Goal: Task Accomplishment & Management: Use online tool/utility

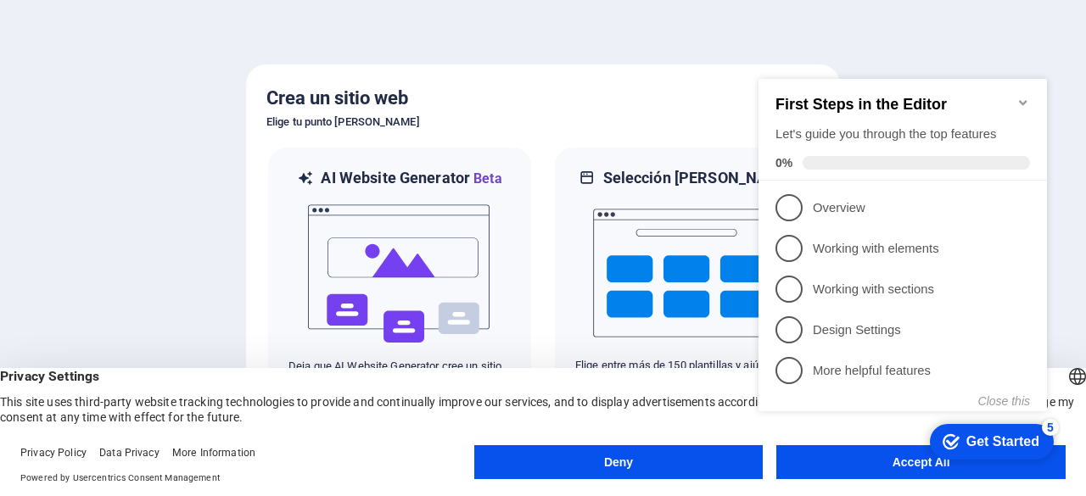
click at [847, 472] on button "Accept All" at bounding box center [921, 463] width 289 height 34
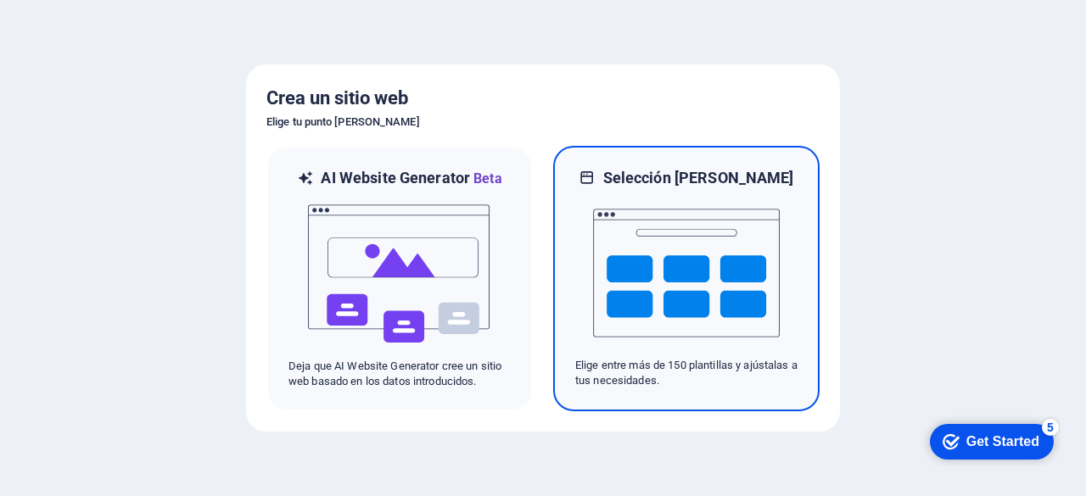
click at [626, 300] on img at bounding box center [686, 273] width 187 height 170
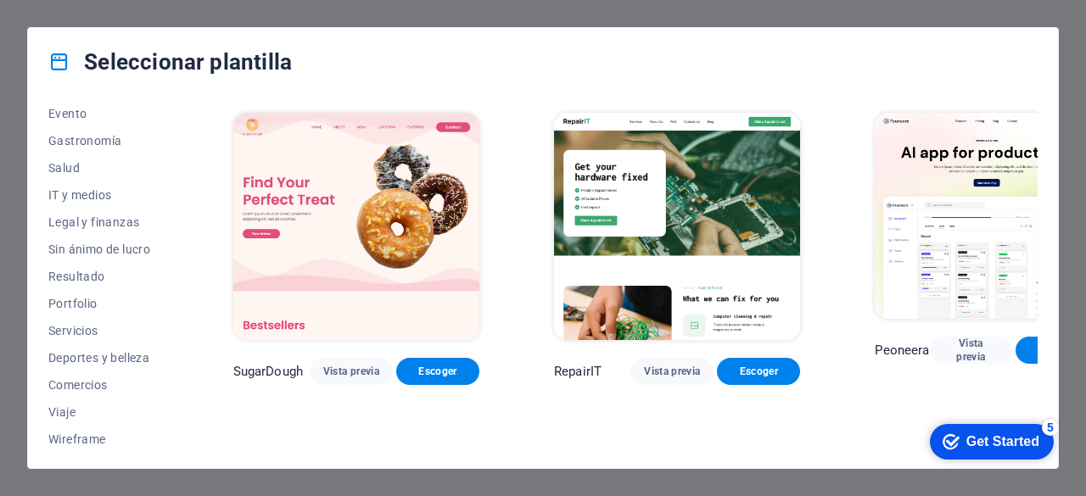
scroll to position [339, 0]
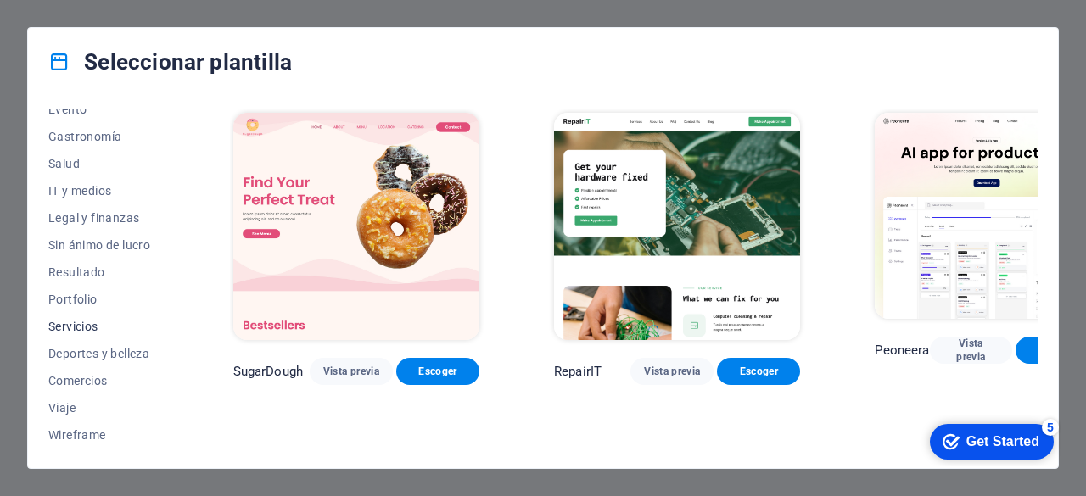
click at [78, 322] on span "Servicios" at bounding box center [103, 327] width 110 height 14
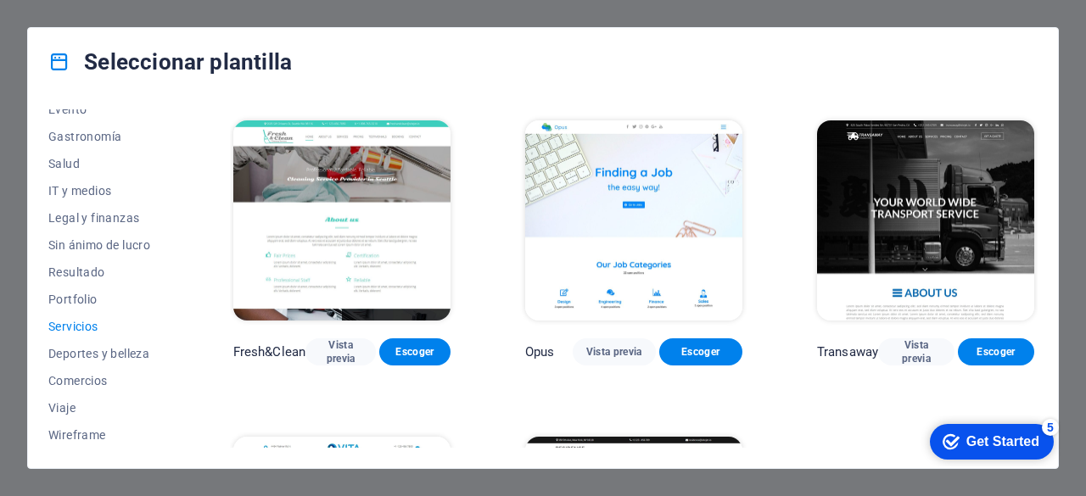
scroll to position [1539, 0]
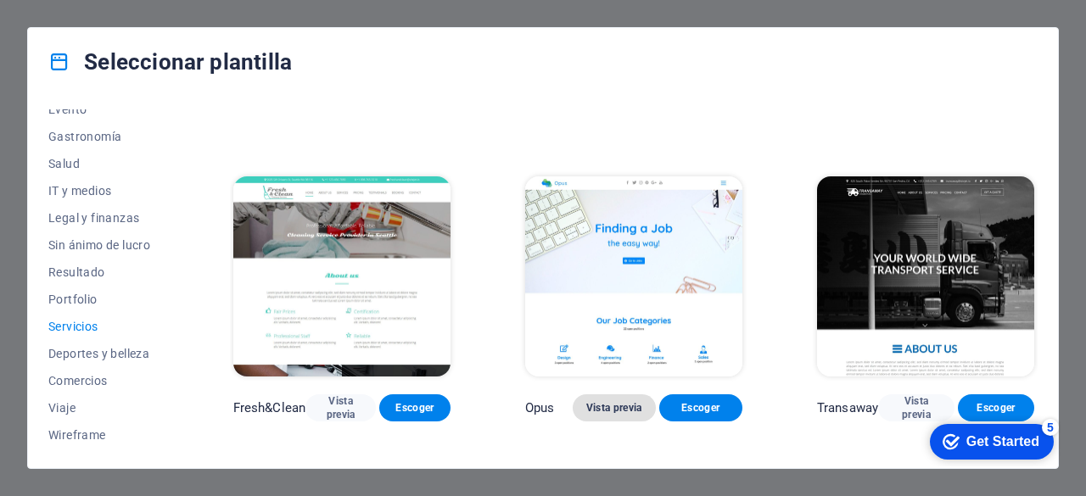
click at [601, 406] on button "Vista previa" at bounding box center [614, 408] width 83 height 27
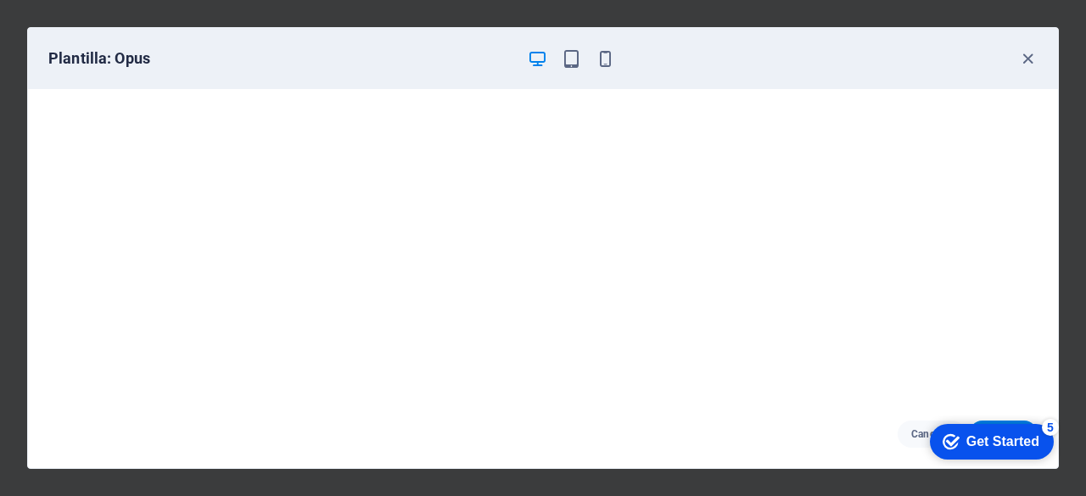
scroll to position [3, 0]
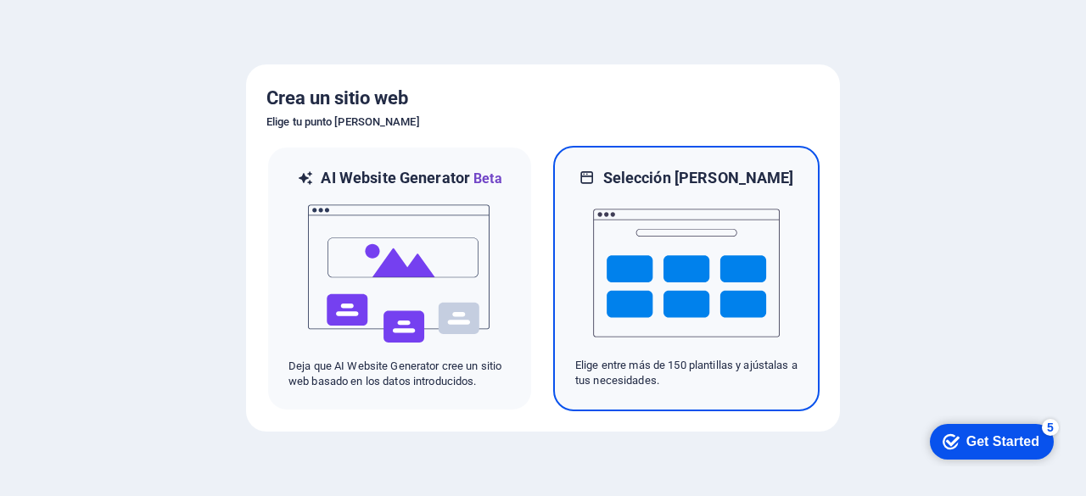
click at [731, 238] on img at bounding box center [686, 273] width 187 height 170
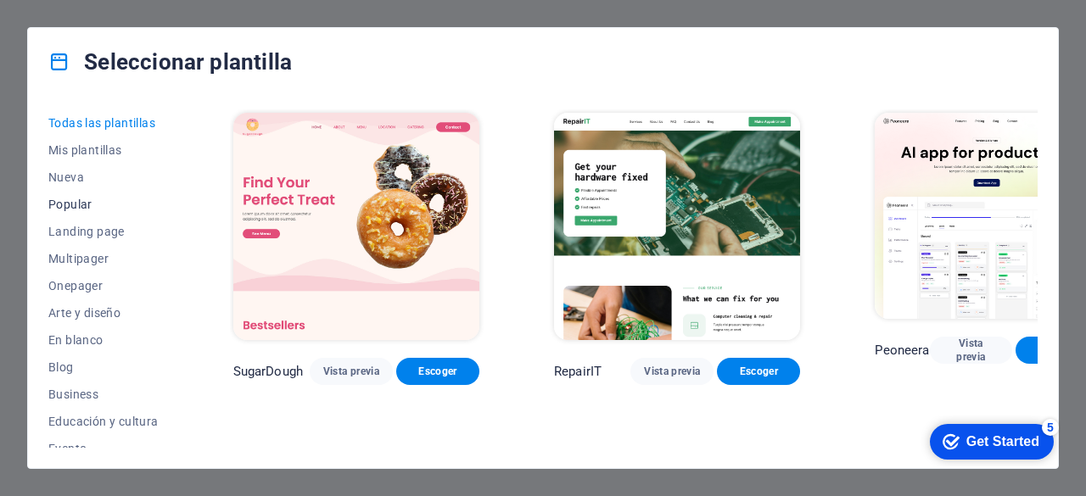
click at [63, 203] on span "Popular" at bounding box center [103, 205] width 110 height 14
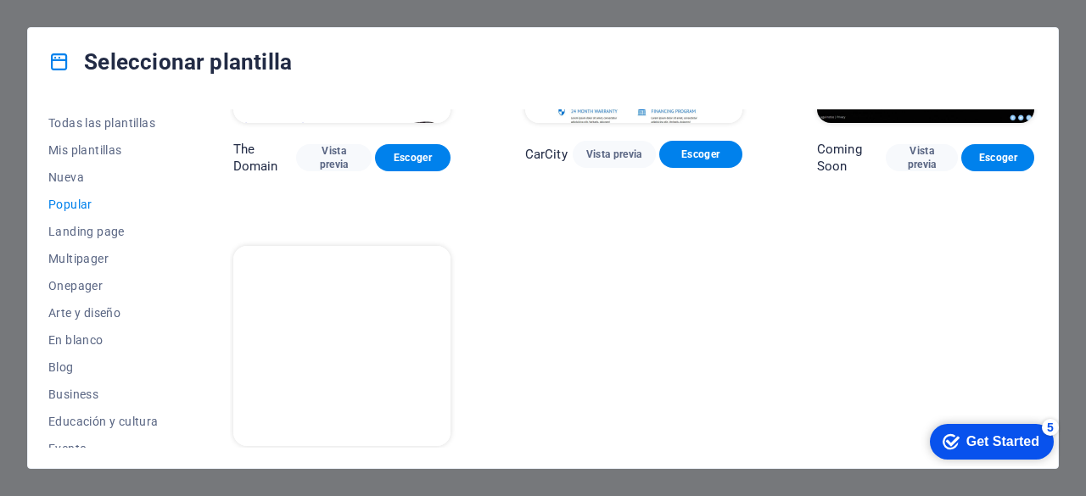
scroll to position [1514, 0]
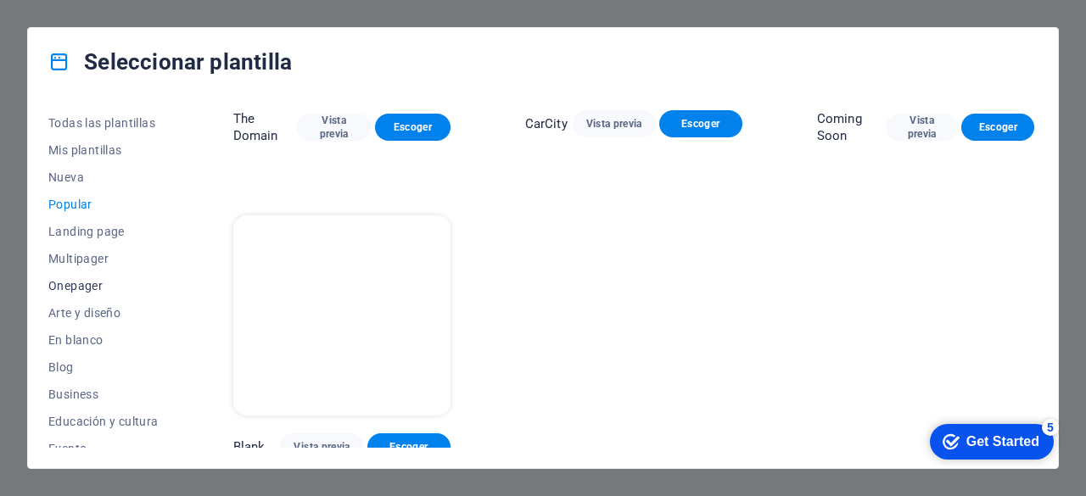
click at [73, 281] on span "Onepager" at bounding box center [103, 286] width 110 height 14
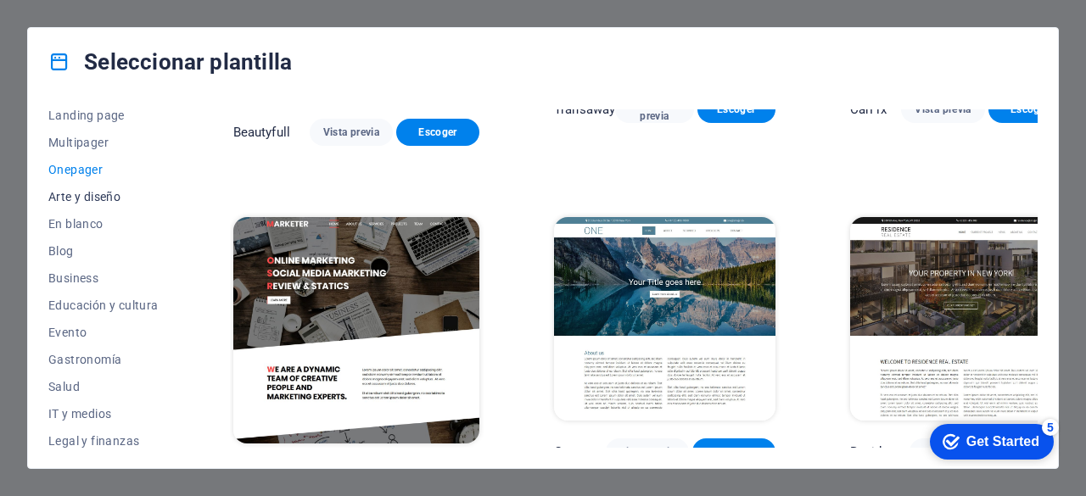
scroll to position [130, 0]
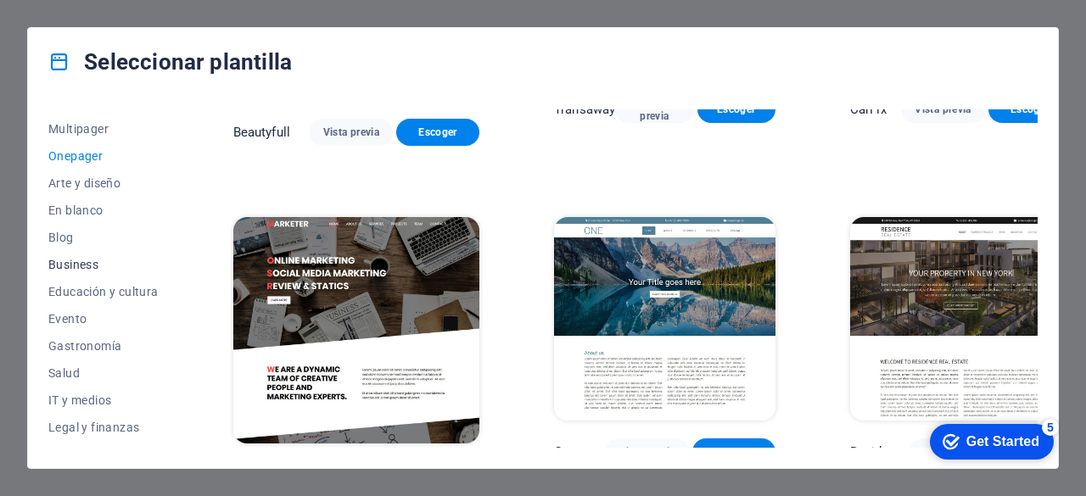
click at [71, 258] on span "Business" at bounding box center [103, 265] width 110 height 14
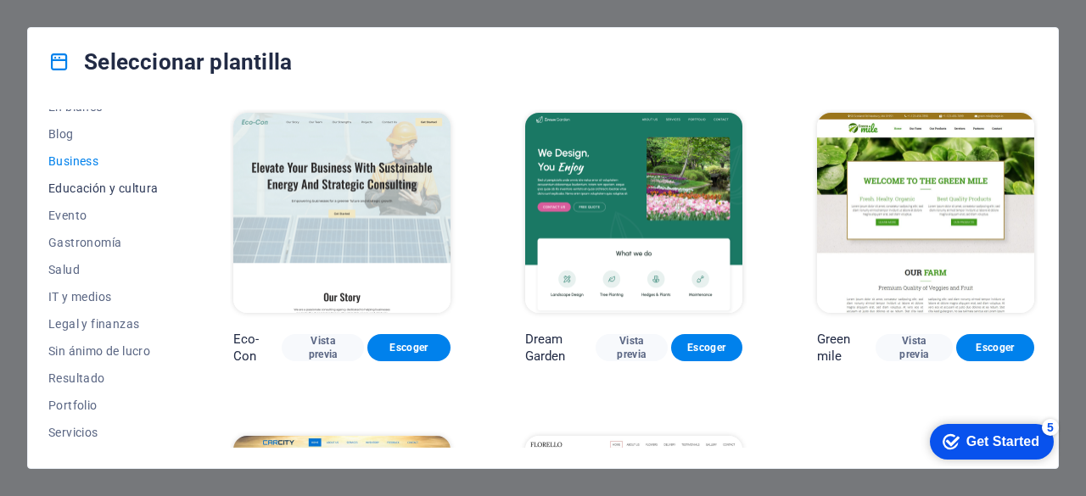
scroll to position [245, 0]
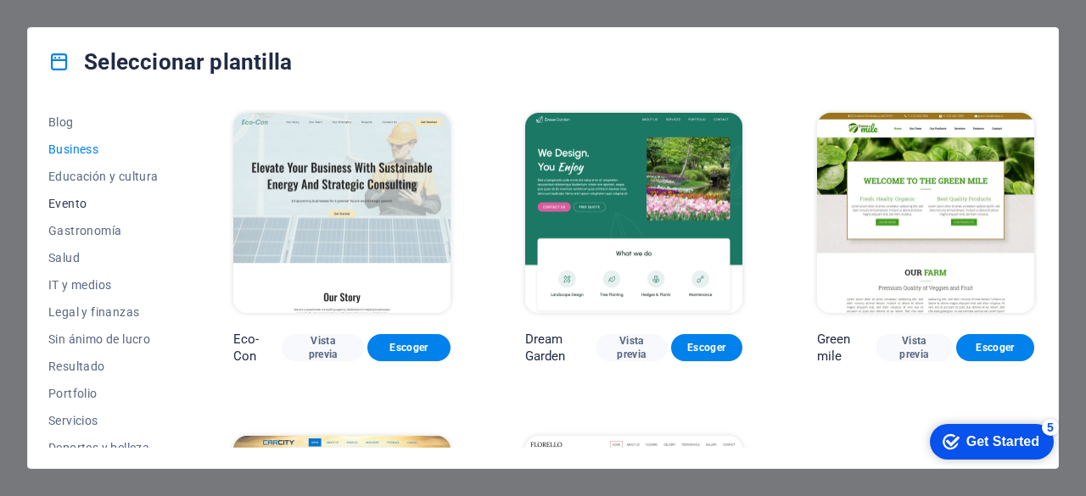
click at [71, 193] on button "Evento" at bounding box center [103, 203] width 110 height 27
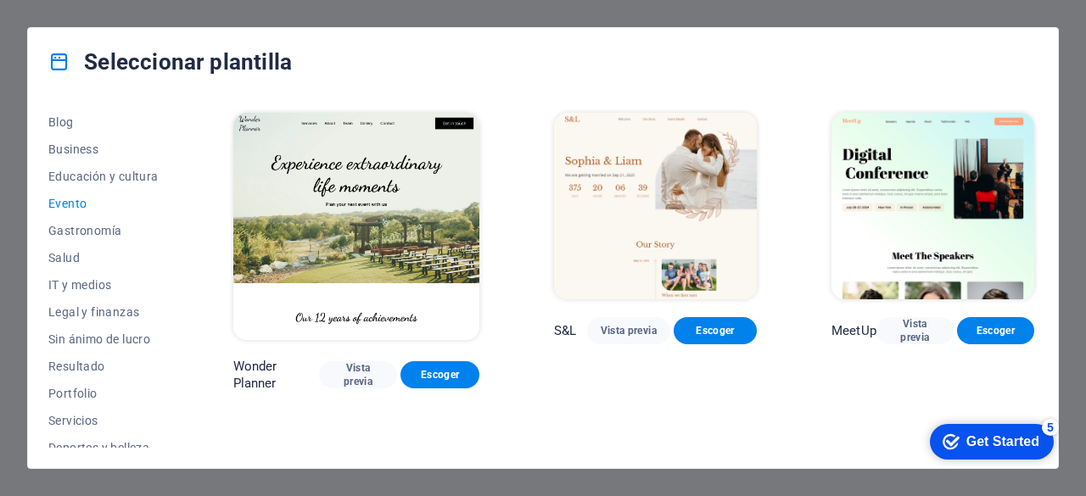
scroll to position [339, 0]
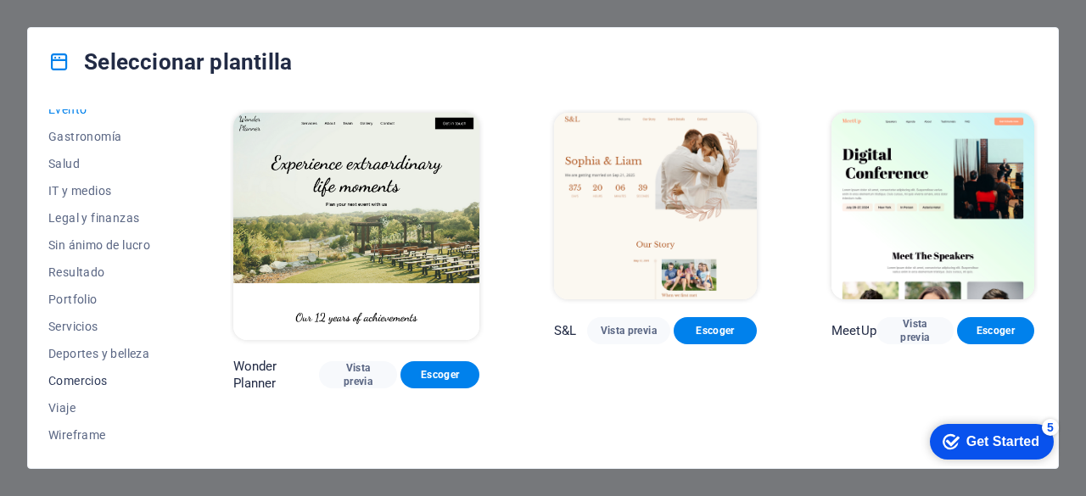
click at [104, 375] on span "Comercios" at bounding box center [103, 381] width 110 height 14
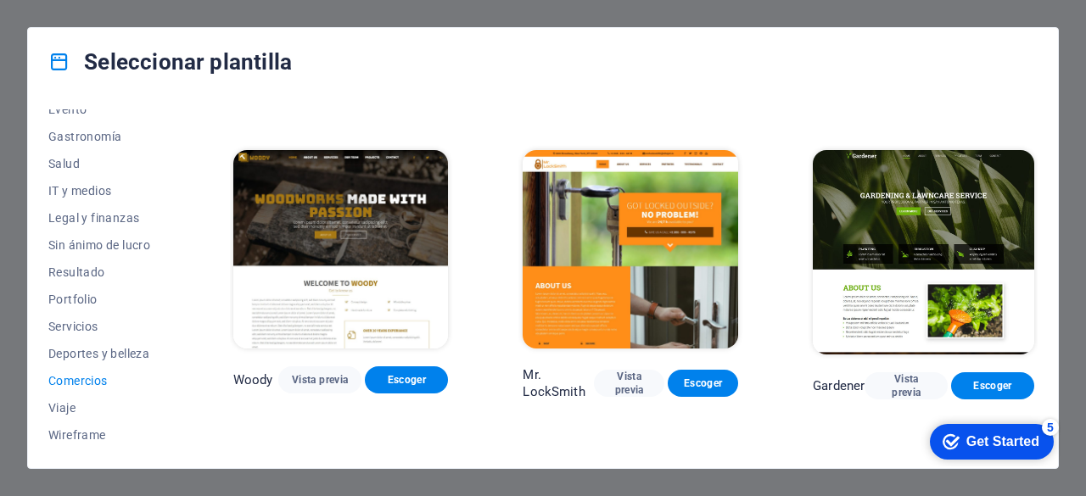
scroll to position [550, 0]
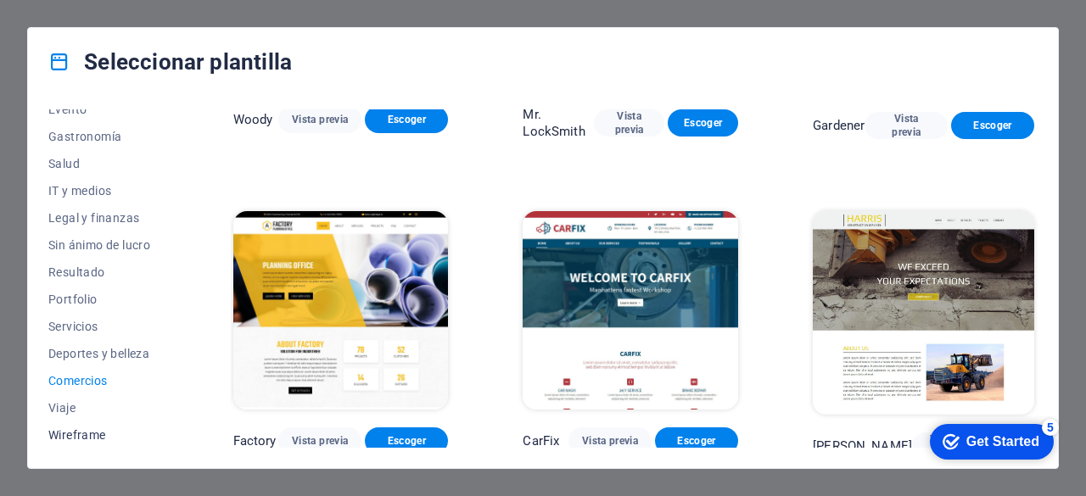
click at [72, 442] on button "Wireframe" at bounding box center [103, 435] width 110 height 27
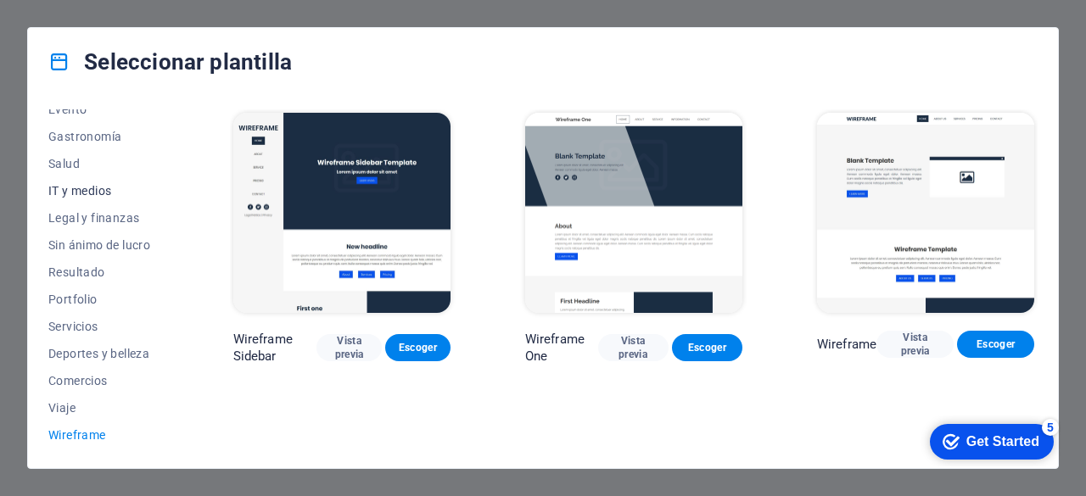
click at [100, 187] on span "IT y medios" at bounding box center [103, 191] width 110 height 14
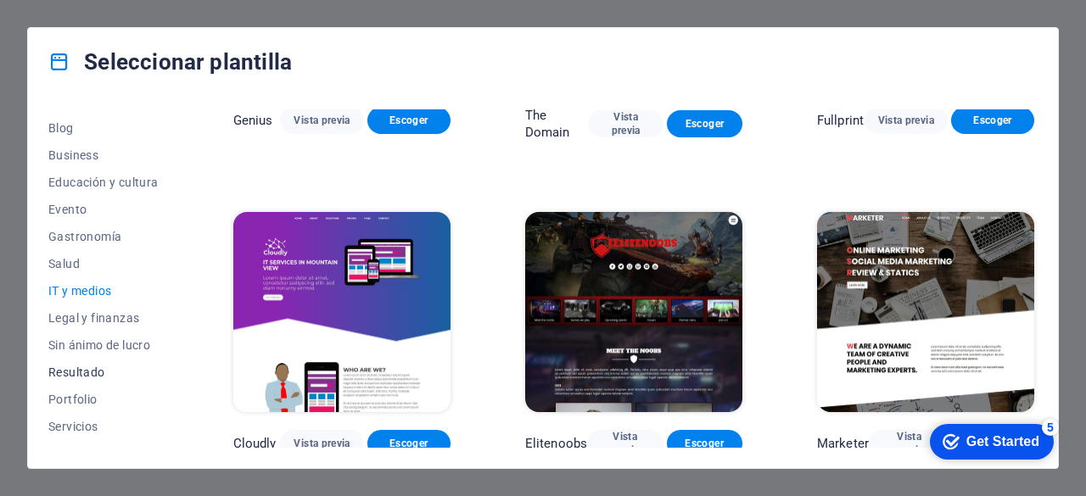
scroll to position [236, 0]
click at [62, 272] on span "Salud" at bounding box center [103, 268] width 110 height 14
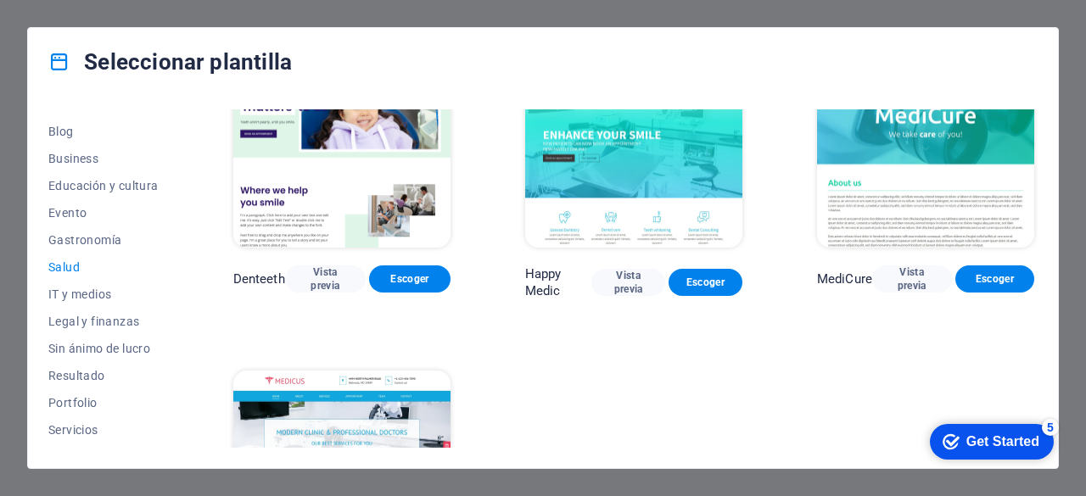
scroll to position [272, 0]
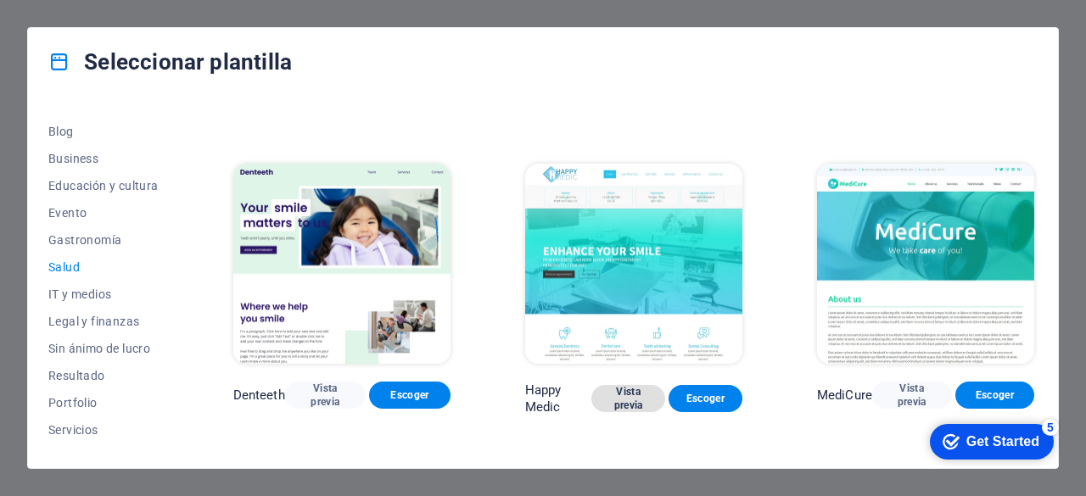
click at [611, 391] on span "Vista previa" at bounding box center [628, 398] width 47 height 27
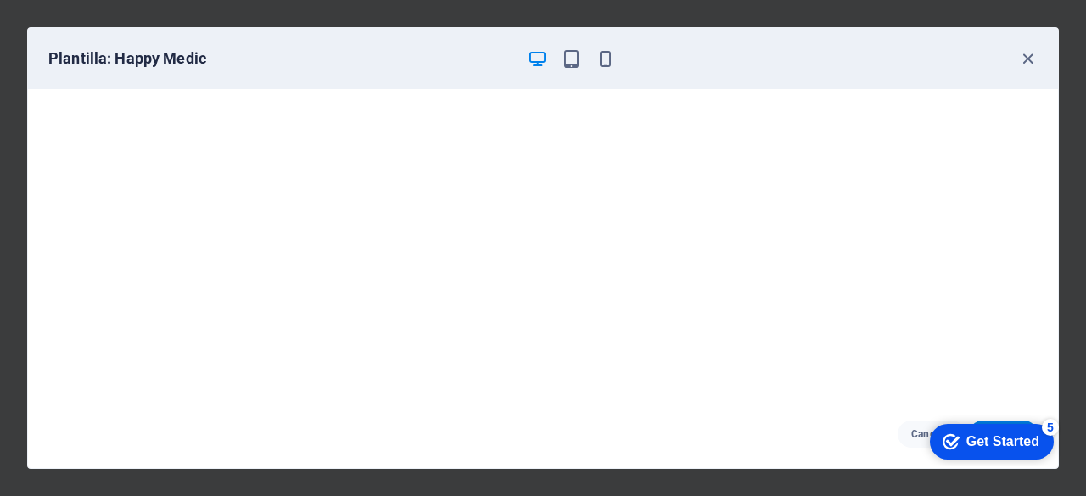
scroll to position [3, 0]
click at [992, 447] on div "Get Started" at bounding box center [1003, 442] width 73 height 15
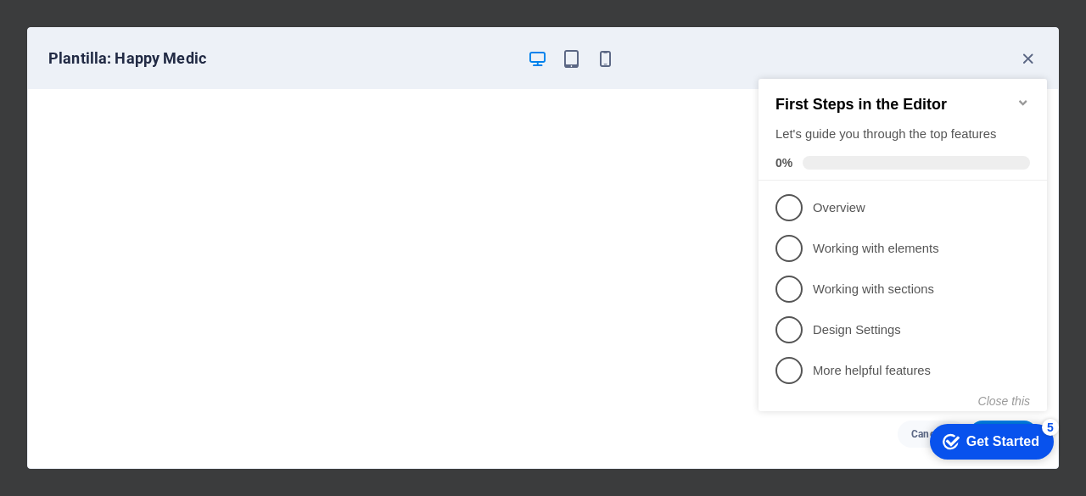
click at [1027, 96] on icon "Minimize checklist" at bounding box center [1024, 103] width 14 height 14
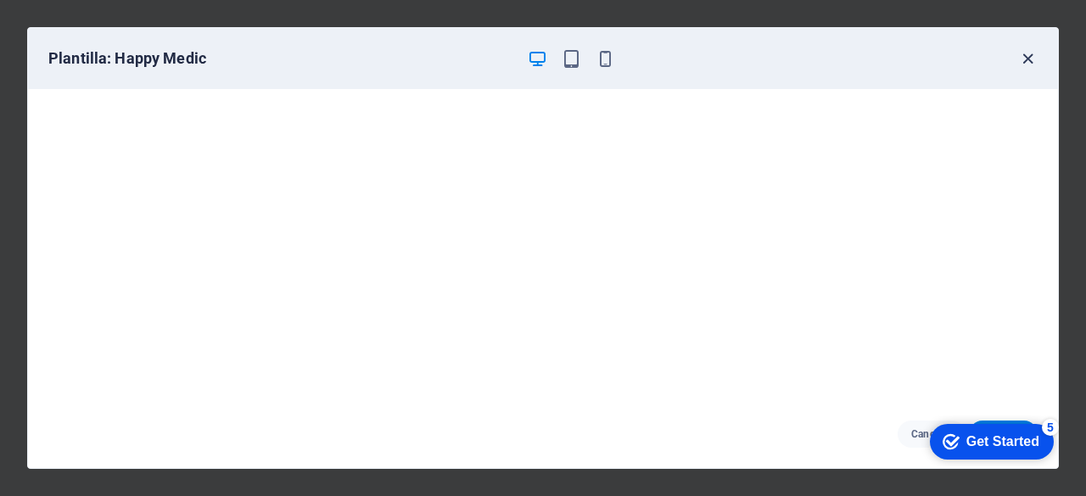
click at [1029, 59] on icon "button" at bounding box center [1028, 59] width 20 height 20
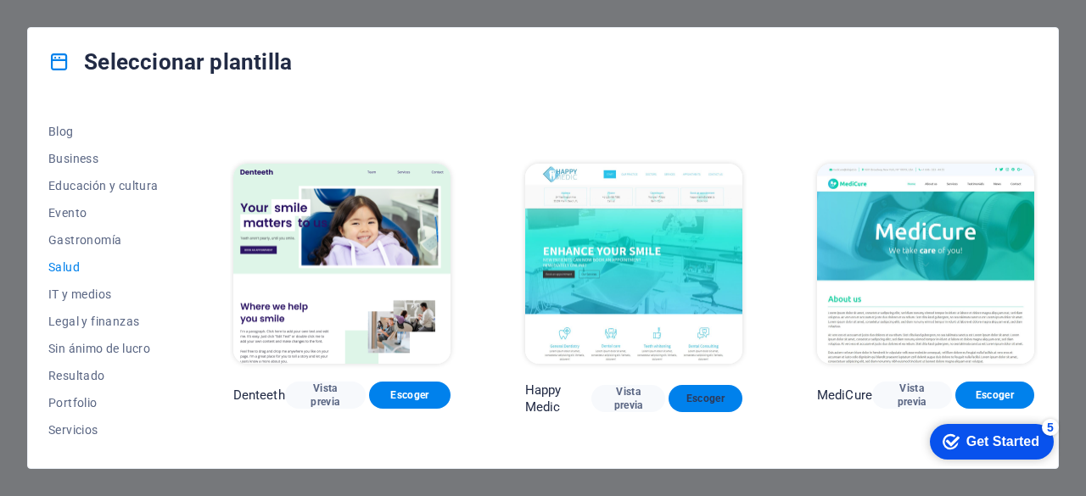
click at [693, 394] on span "Escoger" at bounding box center [705, 399] width 47 height 14
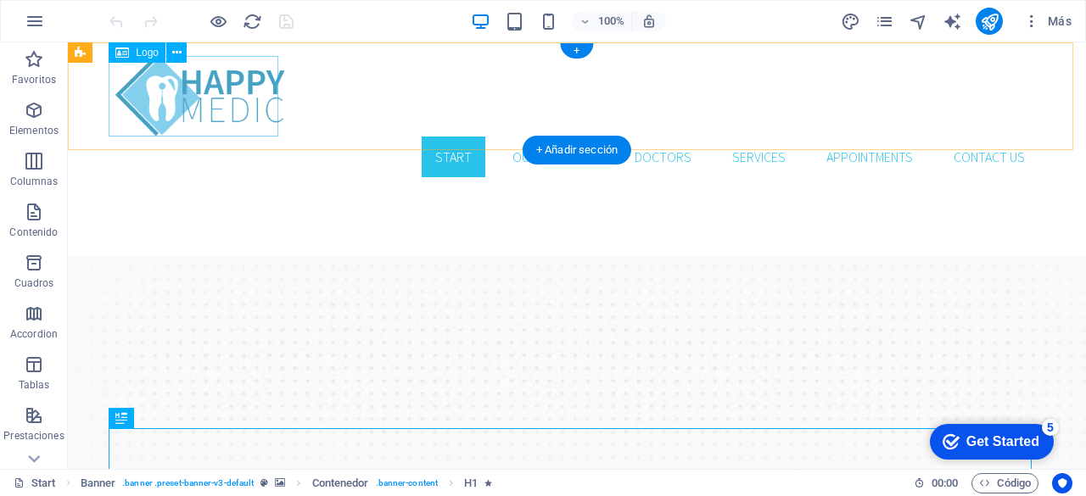
click at [219, 94] on div at bounding box center [576, 96] width 923 height 81
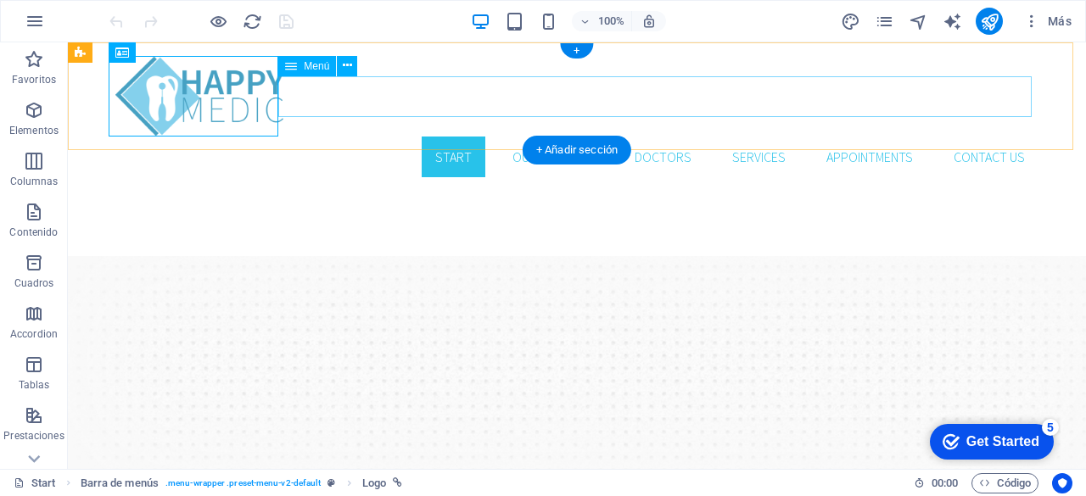
click at [445, 137] on nav "Start Our Practice Doctors Services Appointments Contact us" at bounding box center [576, 157] width 923 height 41
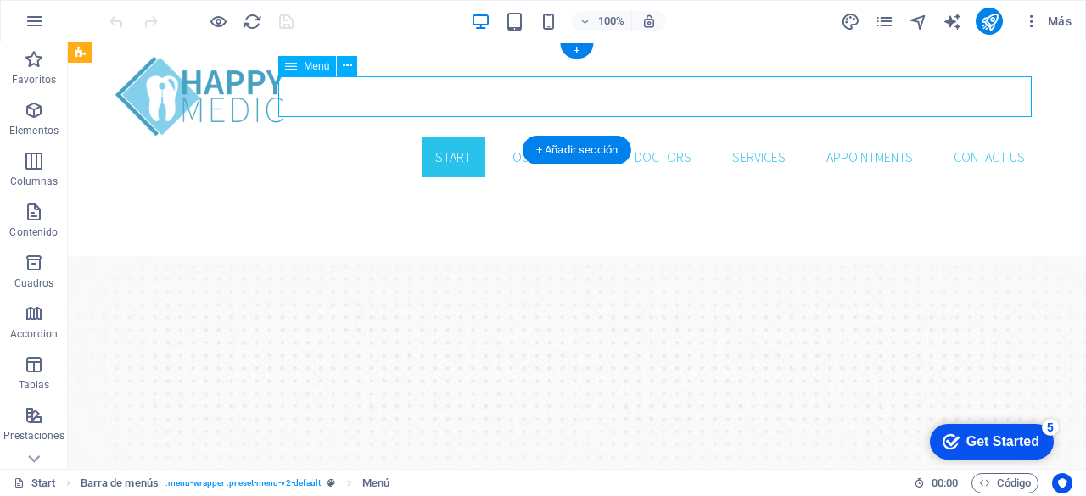
click at [445, 137] on nav "Start Our Practice Doctors Services Appointments Contact us" at bounding box center [576, 157] width 923 height 41
select select
select select "1"
select select
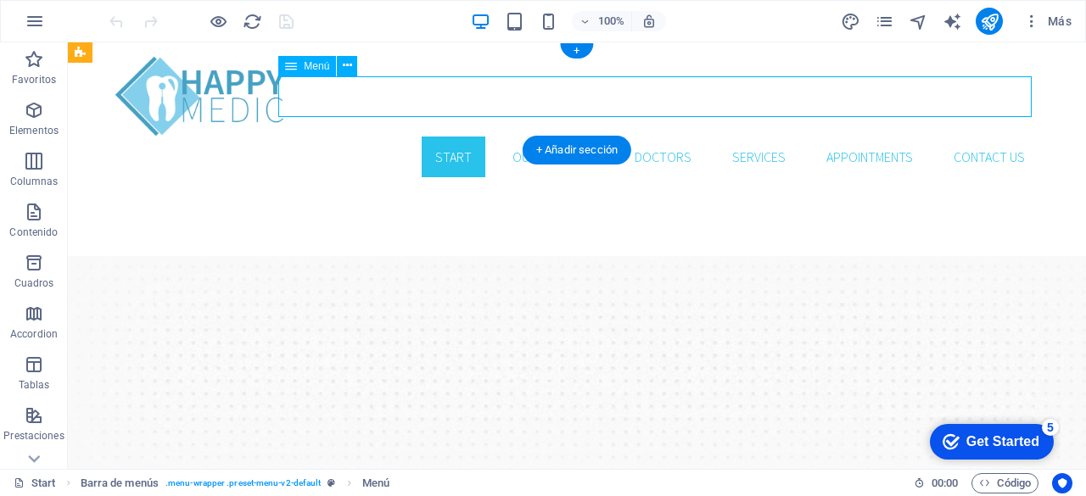
select select "2"
select select
select select "3"
select select
select select "4"
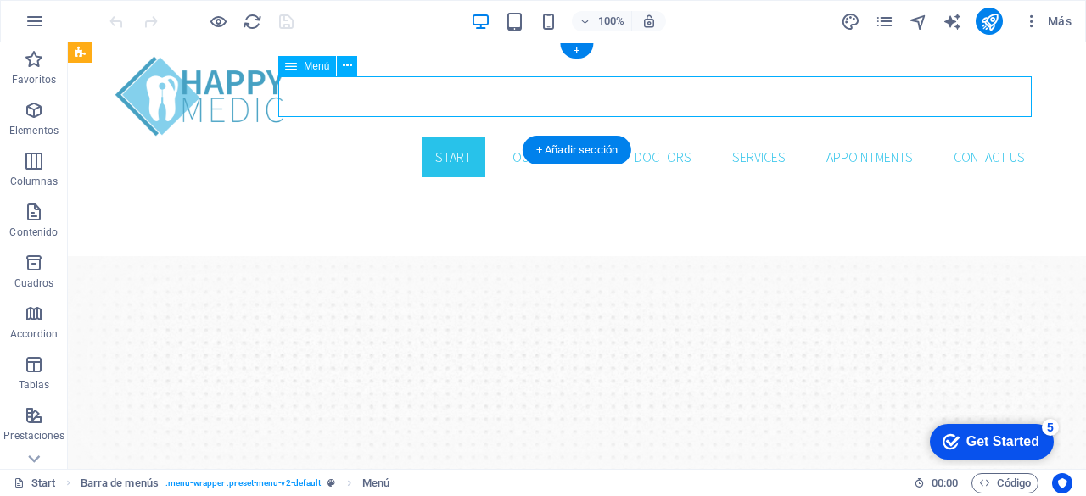
select select
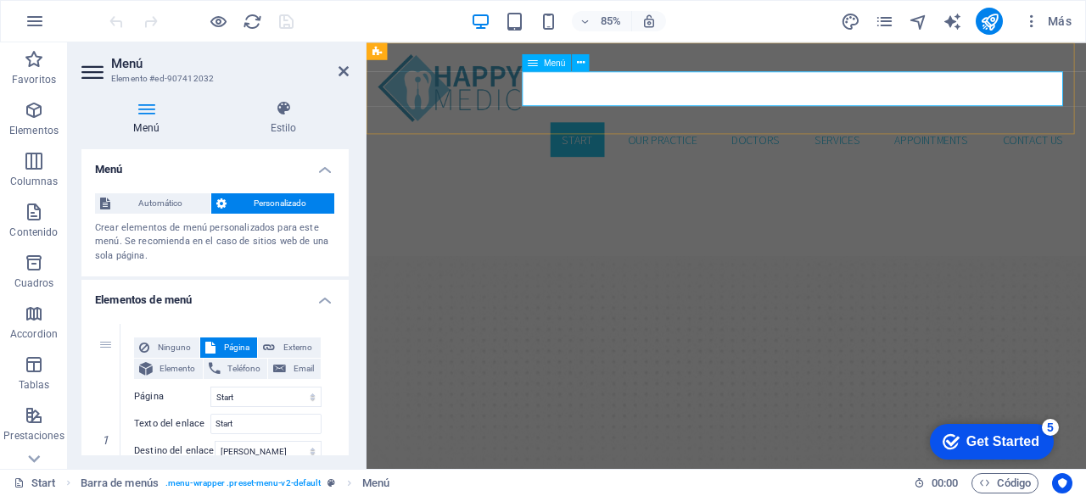
click at [683, 137] on nav "Start Our Practice Doctors Services Appointments Contact us" at bounding box center [790, 157] width 820 height 41
click at [592, 137] on nav "Start Our Practice Doctors Services Appointments Contact us" at bounding box center [790, 157] width 820 height 41
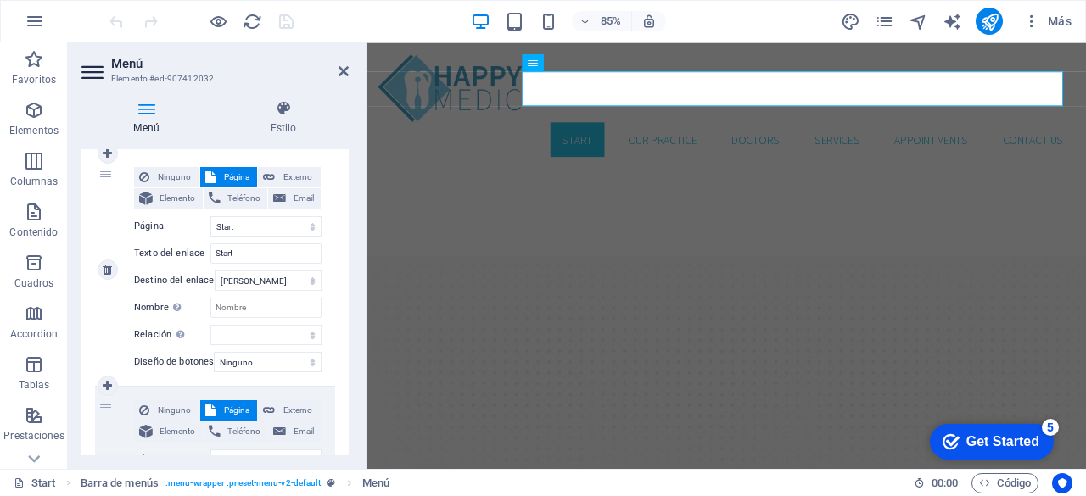
scroll to position [178, 0]
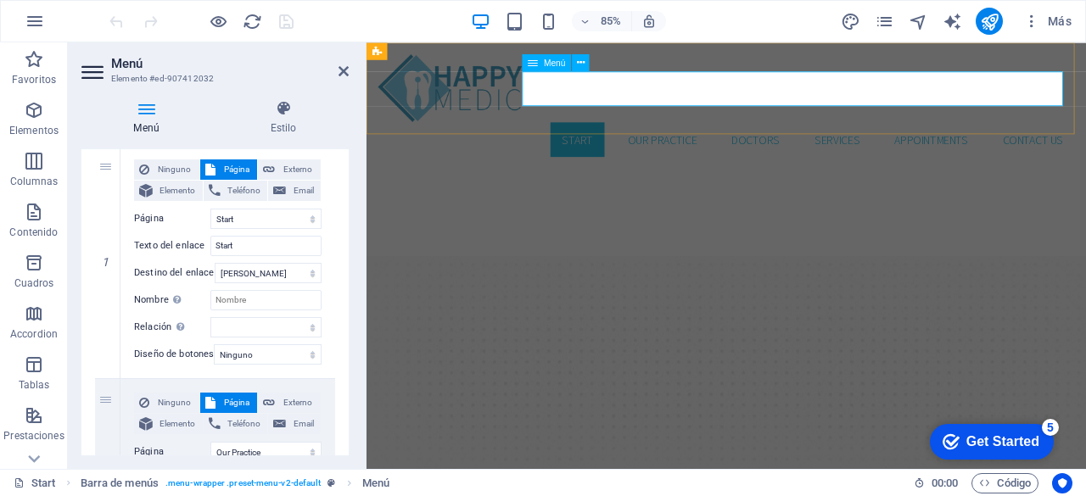
click at [703, 137] on nav "Start Our Practice Doctors Services Appointments Contact us" at bounding box center [790, 157] width 820 height 41
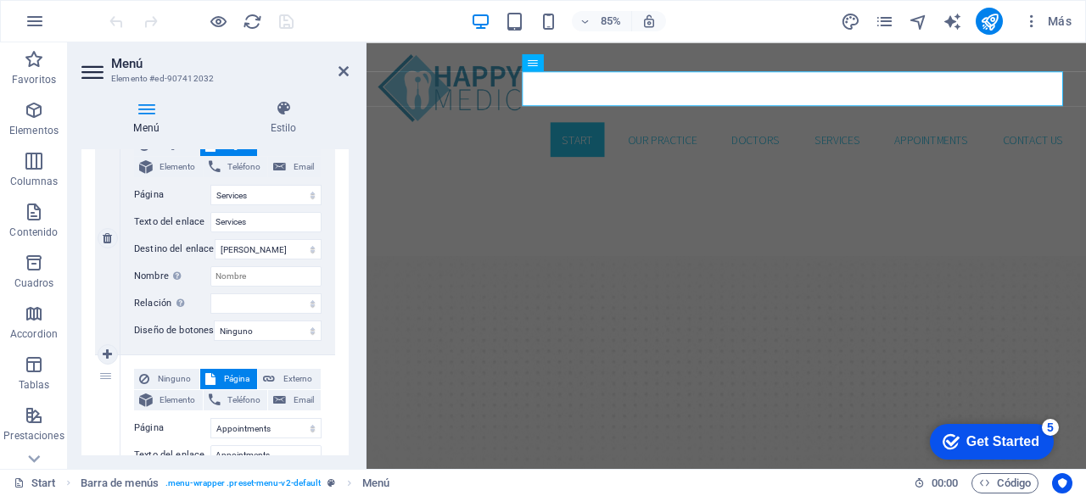
scroll to position [908, 0]
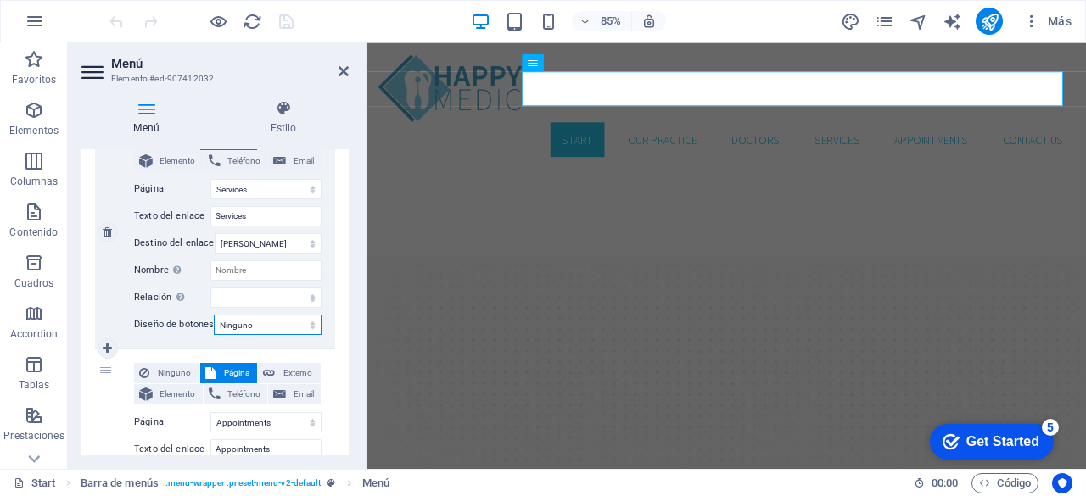
click at [256, 334] on select "Ninguno Predeterminado Principal Secundario" at bounding box center [268, 325] width 108 height 20
click at [276, 419] on select "Start Our Practice Doctors Services Appointments Legal Notice Privacy" at bounding box center [265, 422] width 111 height 20
click at [322, 308] on div "Ninguno Página Externo Elemento Teléfono Email Página Start Our Practice Doctor…" at bounding box center [228, 232] width 215 height 233
click at [263, 323] on select "Ninguno Predeterminado Principal Secundario" at bounding box center [268, 325] width 108 height 20
select select "secondary"
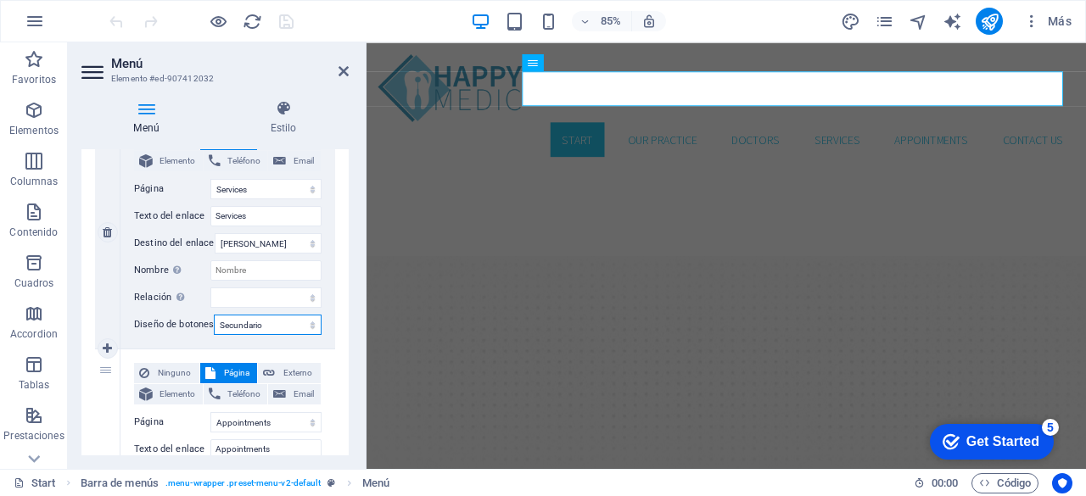
click at [214, 315] on select "Ninguno Predeterminado Principal Secundario" at bounding box center [268, 325] width 108 height 20
select select
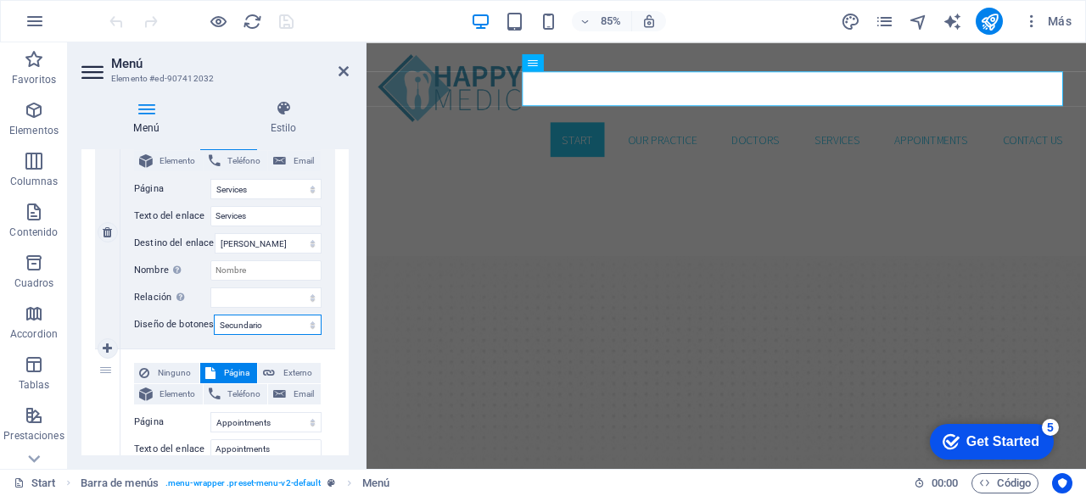
select select
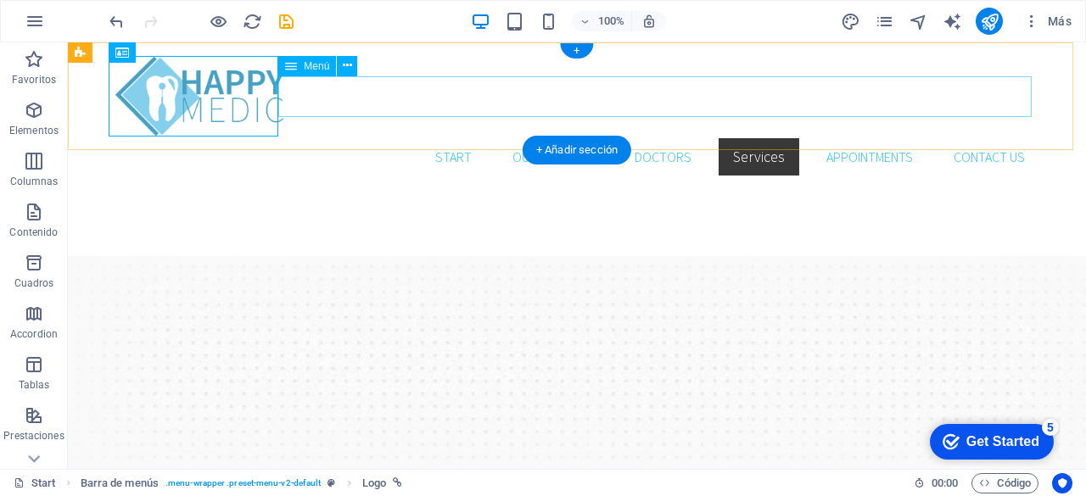
click at [772, 137] on nav "Start Our Practice Doctors Services Appointments Contact us" at bounding box center [576, 157] width 923 height 41
select select
select select "1"
select select
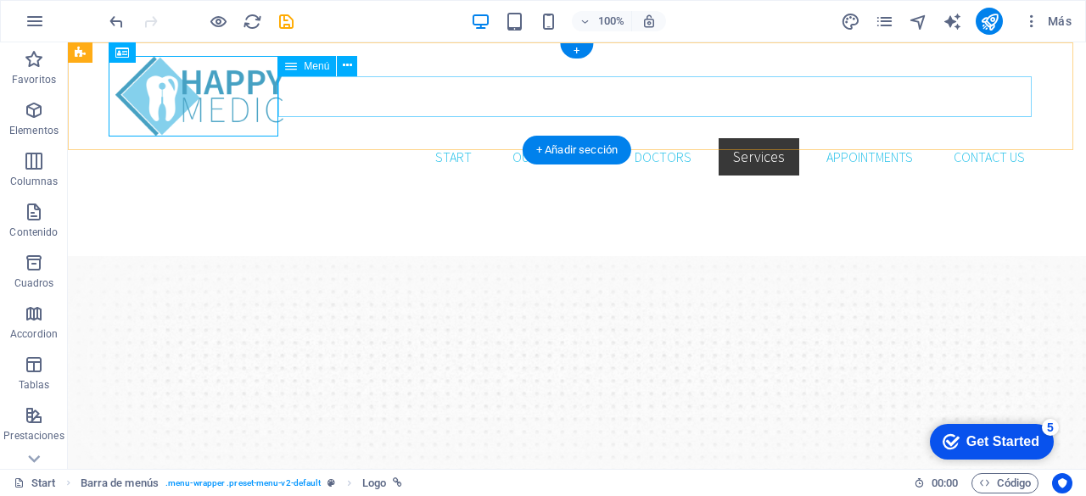
select select "2"
select select
select select "3"
select select
select select "secondary"
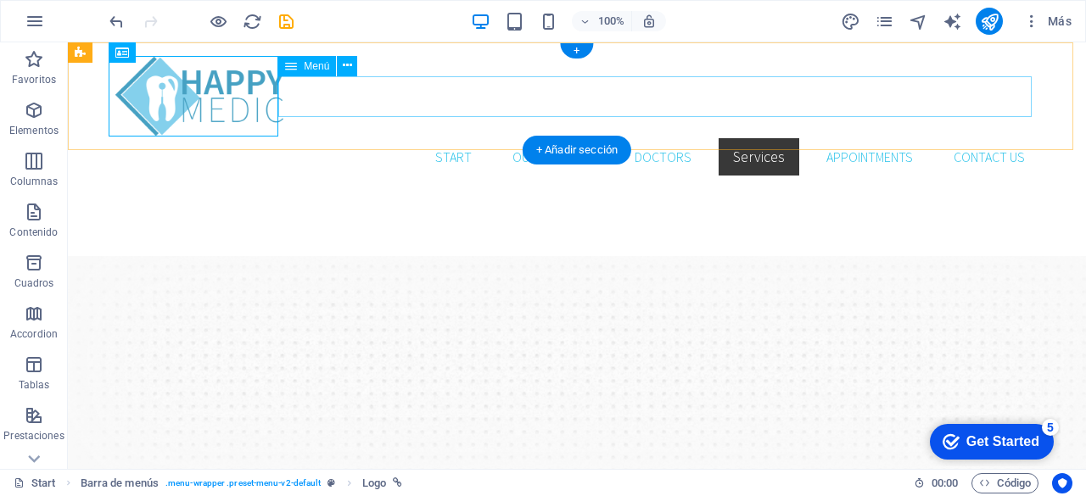
select select "4"
select select
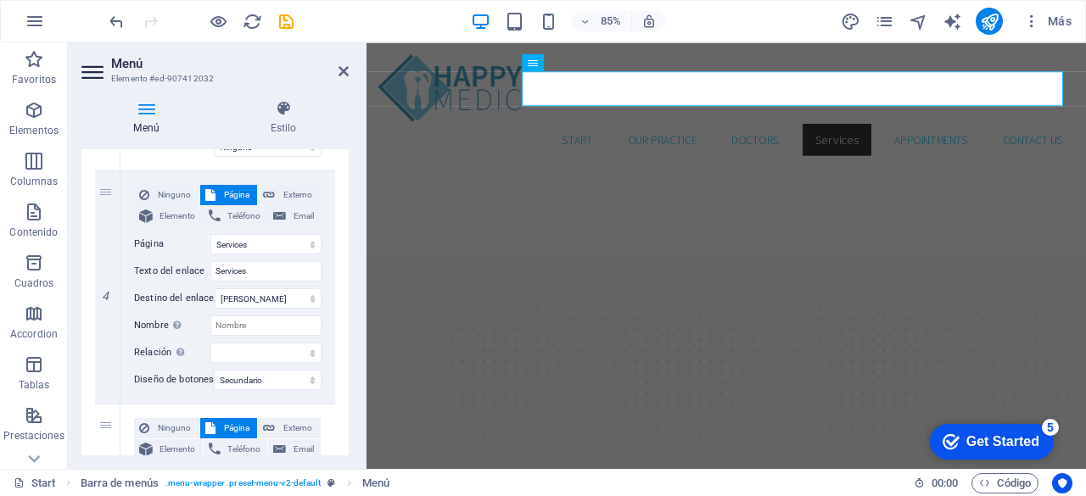
scroll to position [897, 0]
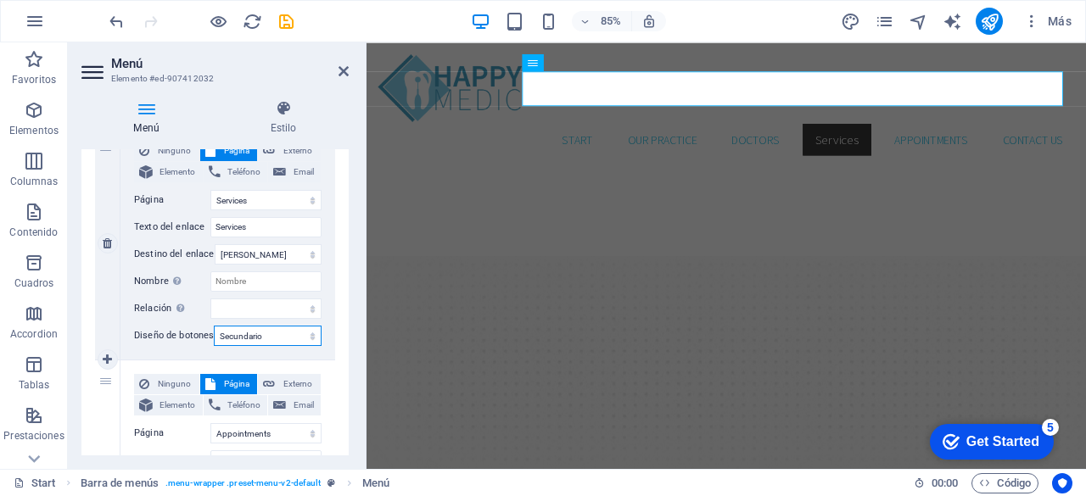
click at [260, 341] on select "Ninguno Predeterminado Principal Secundario" at bounding box center [268, 336] width 108 height 20
select select "primary"
click at [214, 326] on select "Ninguno Predeterminado Principal Secundario" at bounding box center [268, 336] width 108 height 20
select select
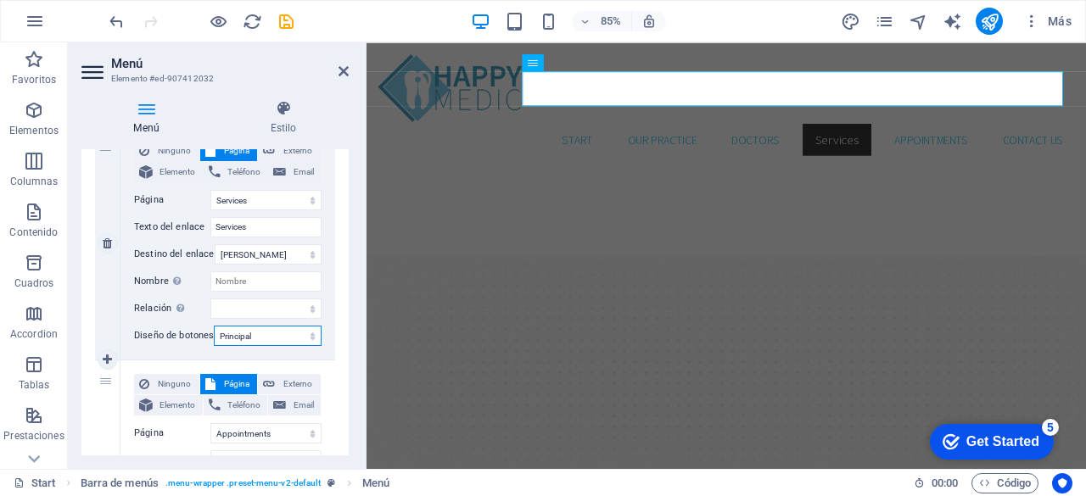
select select
click at [324, 353] on div "Ninguno Página Externo Elemento Teléfono Email Página Start Our Practice Doctor…" at bounding box center [228, 243] width 215 height 233
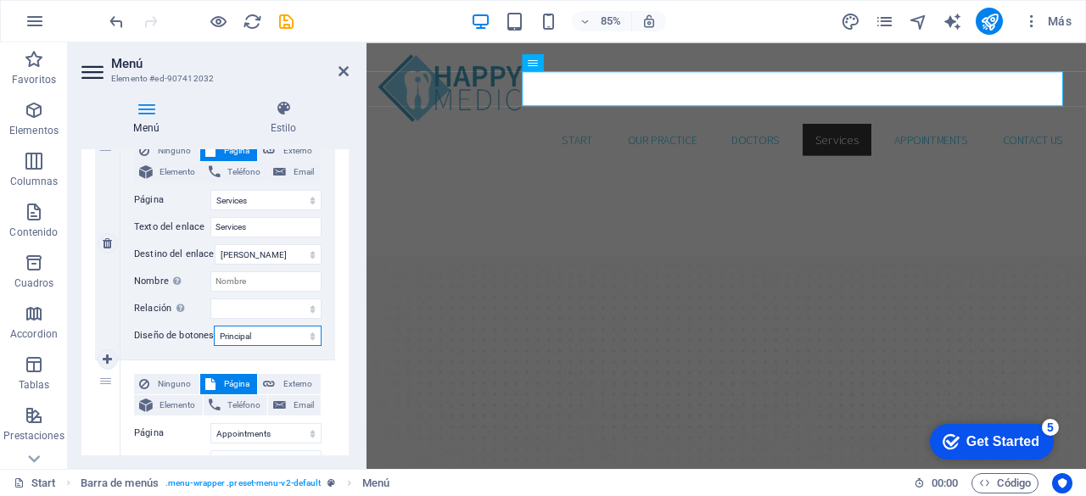
click at [268, 332] on select "Ninguno Predeterminado Principal Secundario" at bounding box center [268, 336] width 108 height 20
select select "default"
click at [214, 326] on select "Ninguno Predeterminado Principal Secundario" at bounding box center [268, 336] width 108 height 20
select select
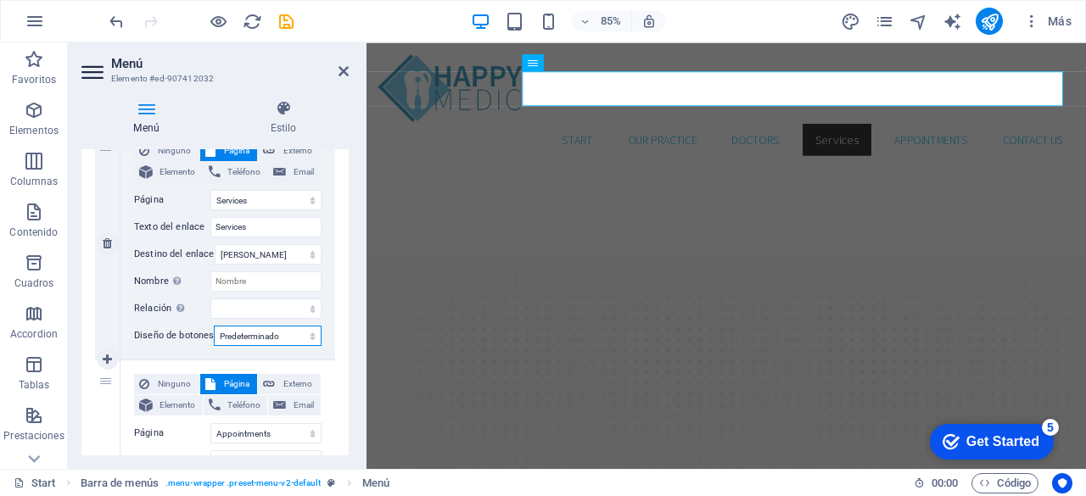
select select
click at [232, 337] on select "Ninguno Predeterminado Principal Secundario" at bounding box center [268, 336] width 108 height 20
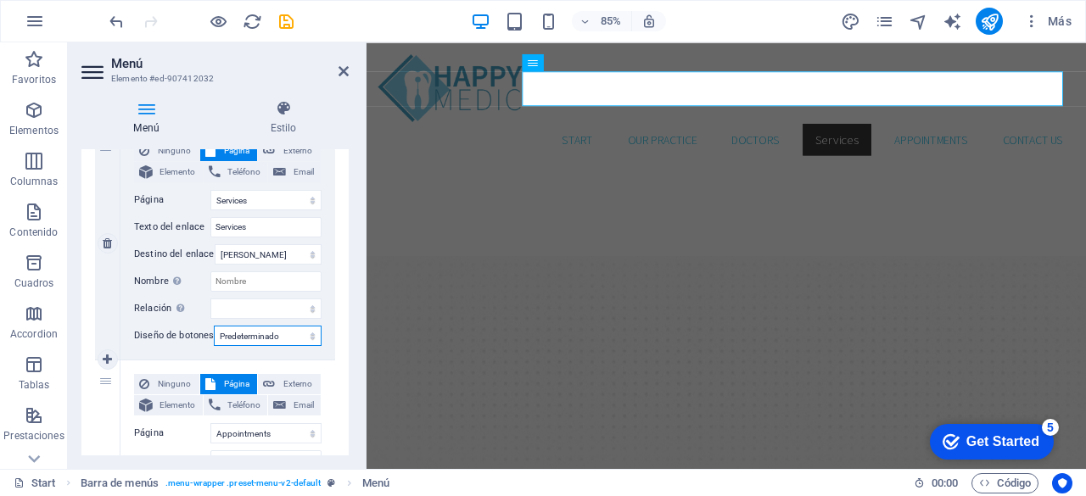
select select
click at [214, 326] on select "Ninguno Predeterminado Principal Secundario" at bounding box center [268, 336] width 108 height 20
select select
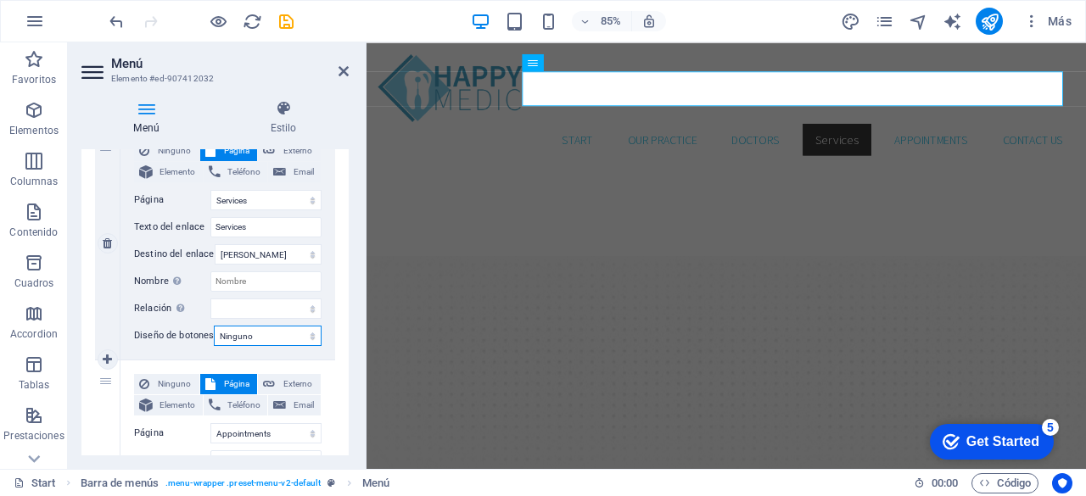
select select
